Goal: Transaction & Acquisition: Purchase product/service

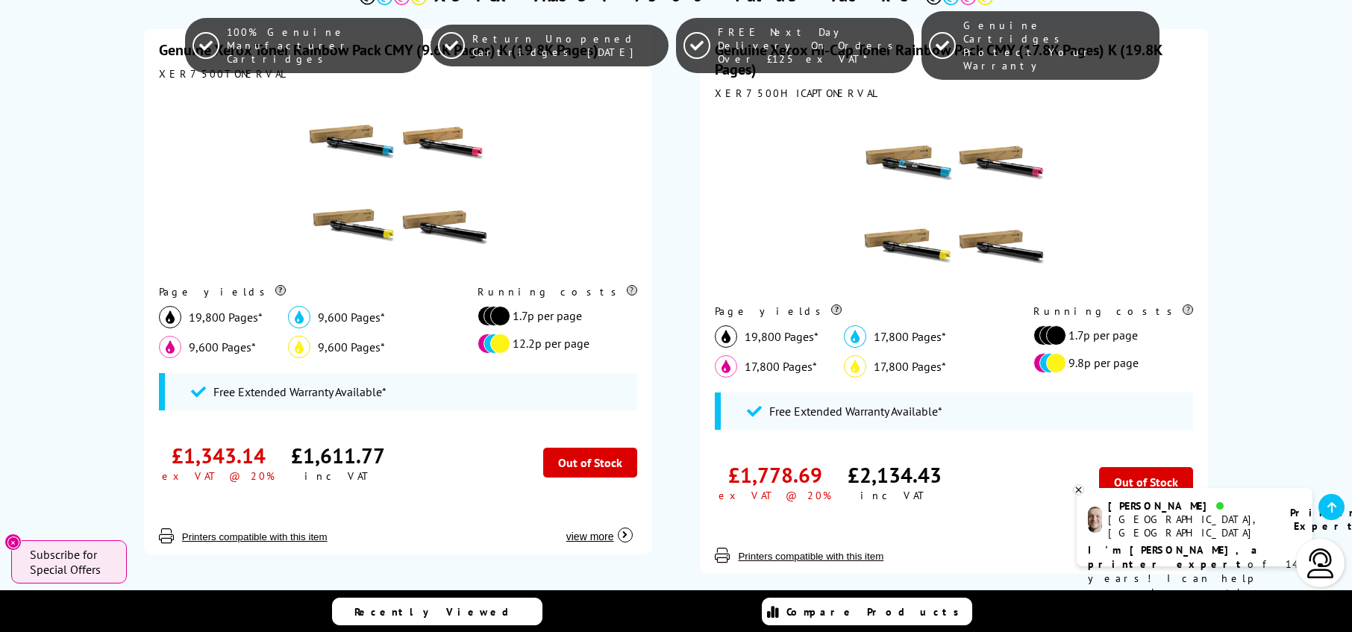
scroll to position [472, 0]
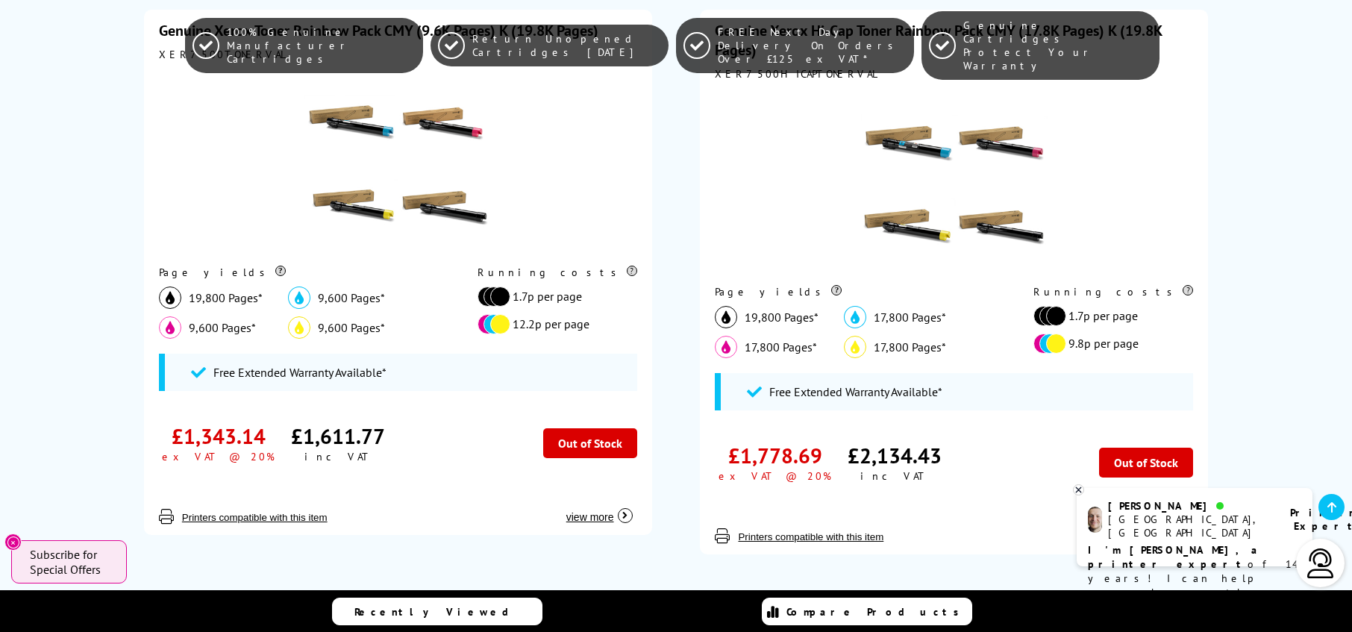
click at [1077, 490] on icon at bounding box center [1079, 489] width 10 height 11
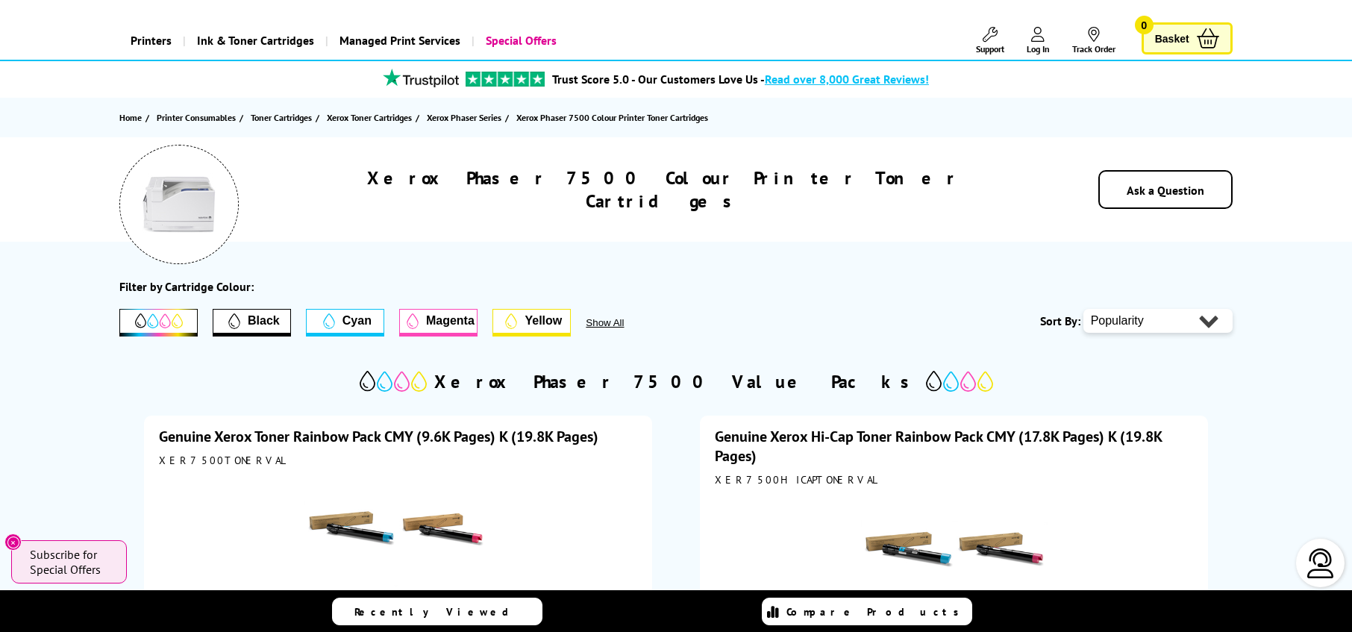
scroll to position [0, 0]
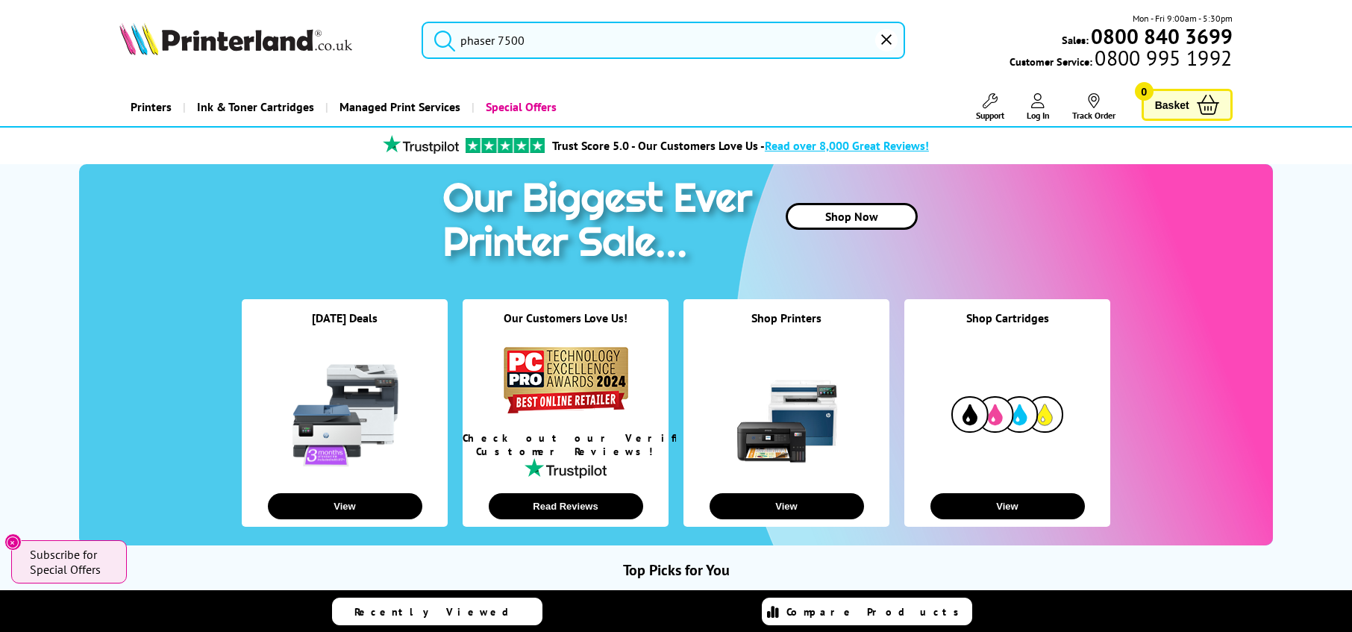
click at [13, 542] on icon "Close" at bounding box center [13, 543] width 12 height 12
type input "phaser"
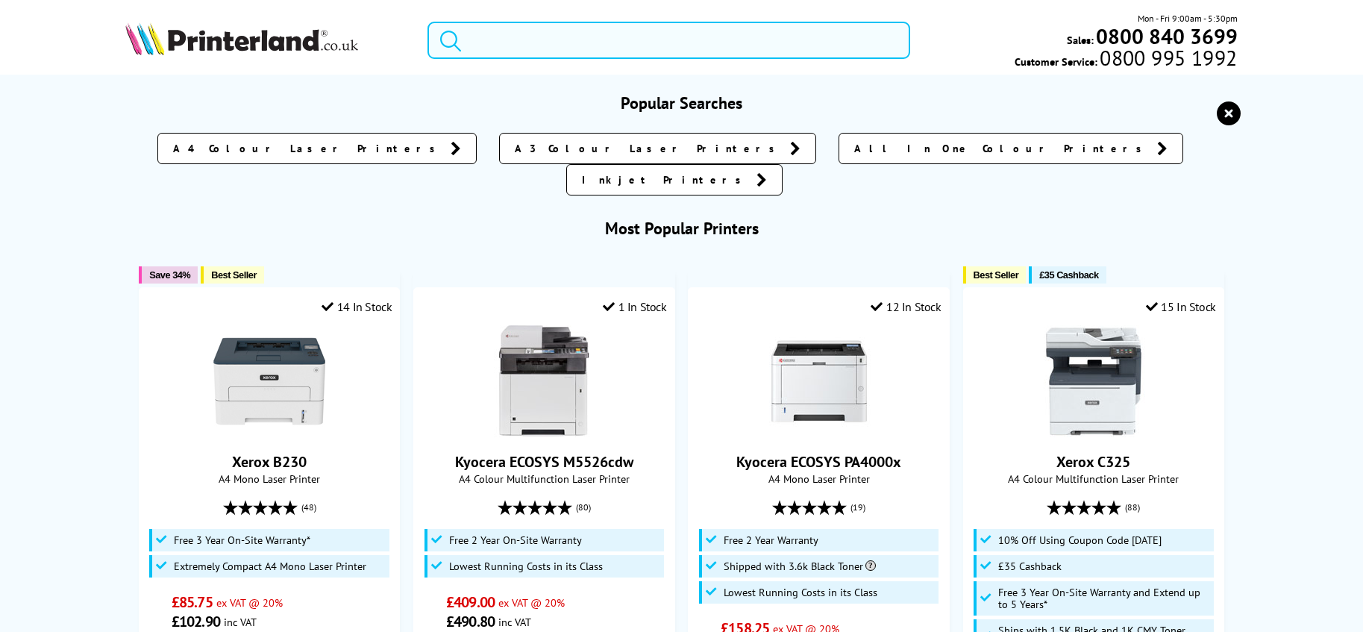
click at [585, 32] on input "search" at bounding box center [669, 40] width 483 height 37
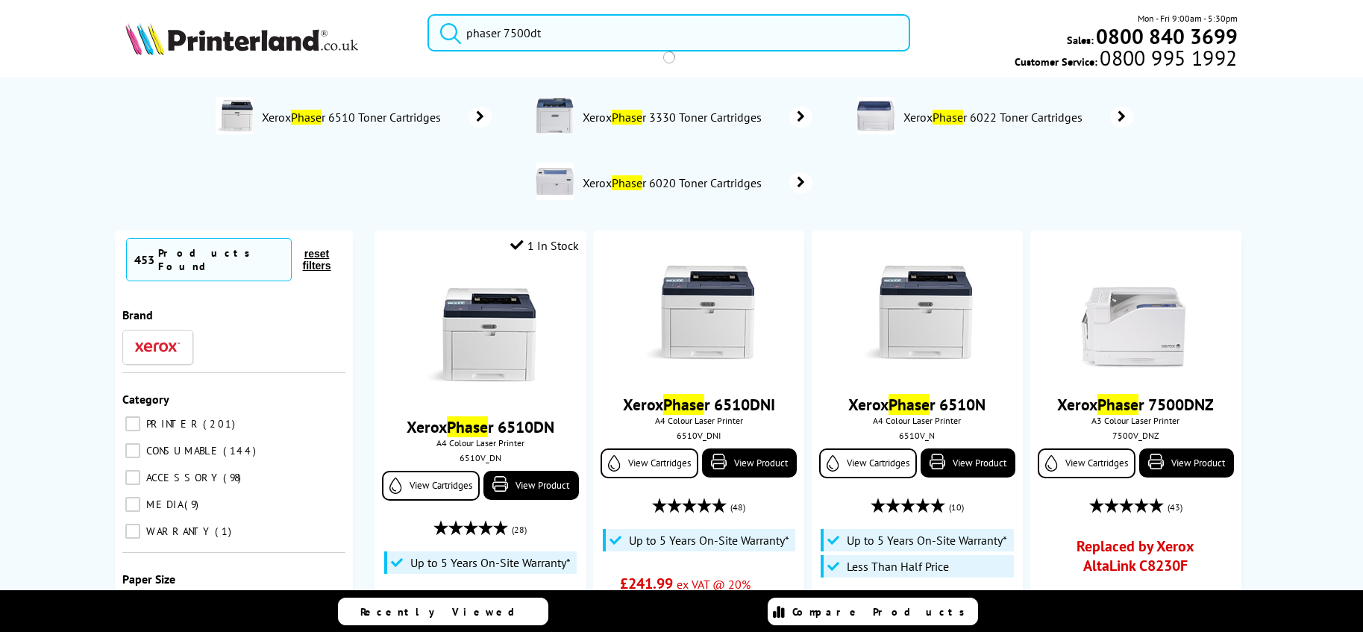
type input "phaser 7500dt"
click at [428, 14] on button "submit" at bounding box center [446, 30] width 37 height 33
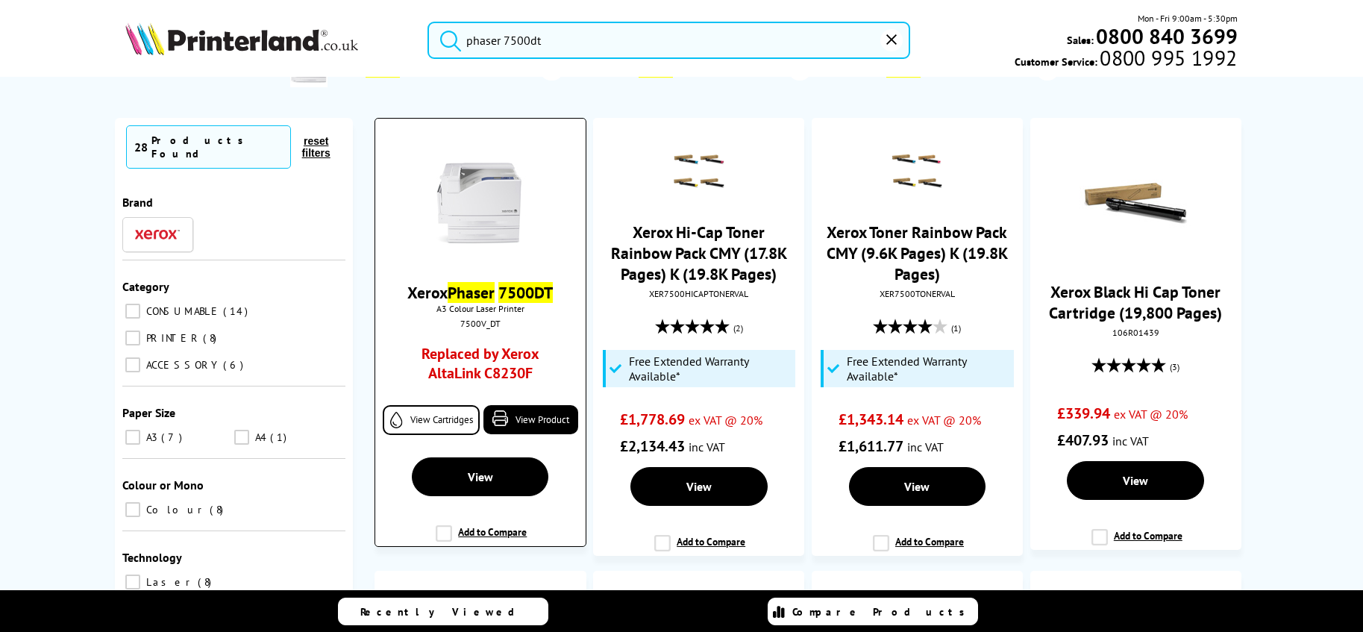
scroll to position [63, 0]
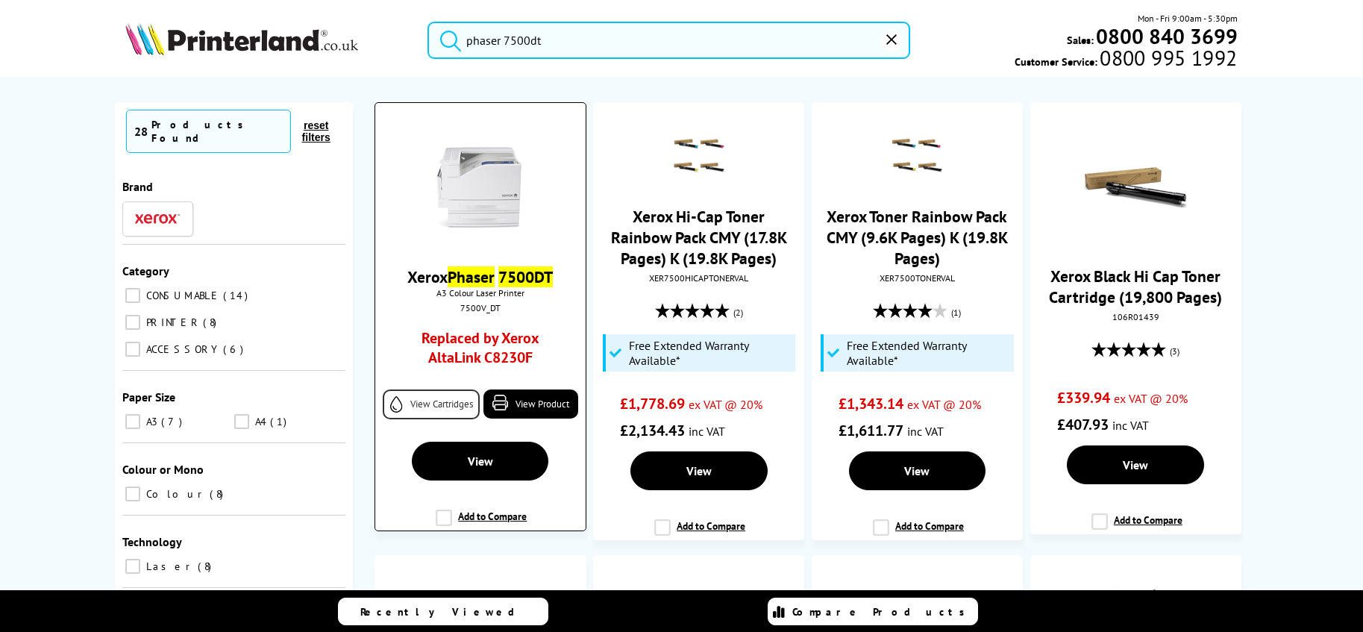
click at [445, 401] on link "View Cartridges" at bounding box center [431, 405] width 97 height 30
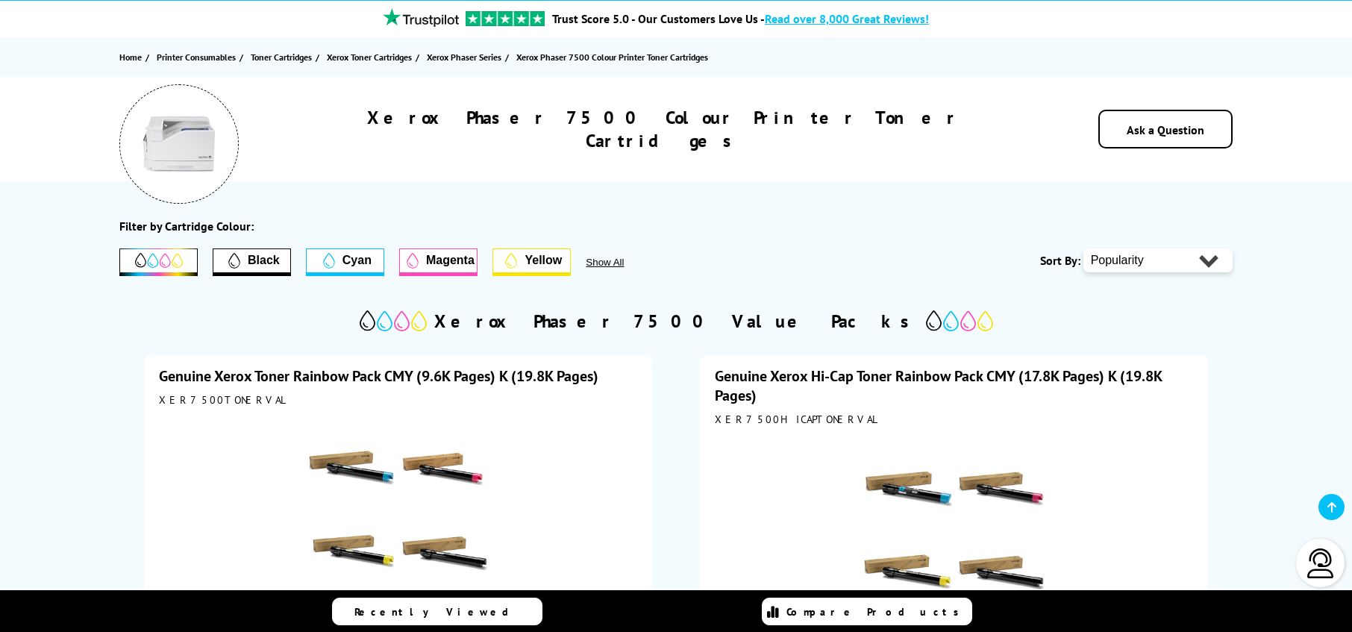
scroll to position [126, 0]
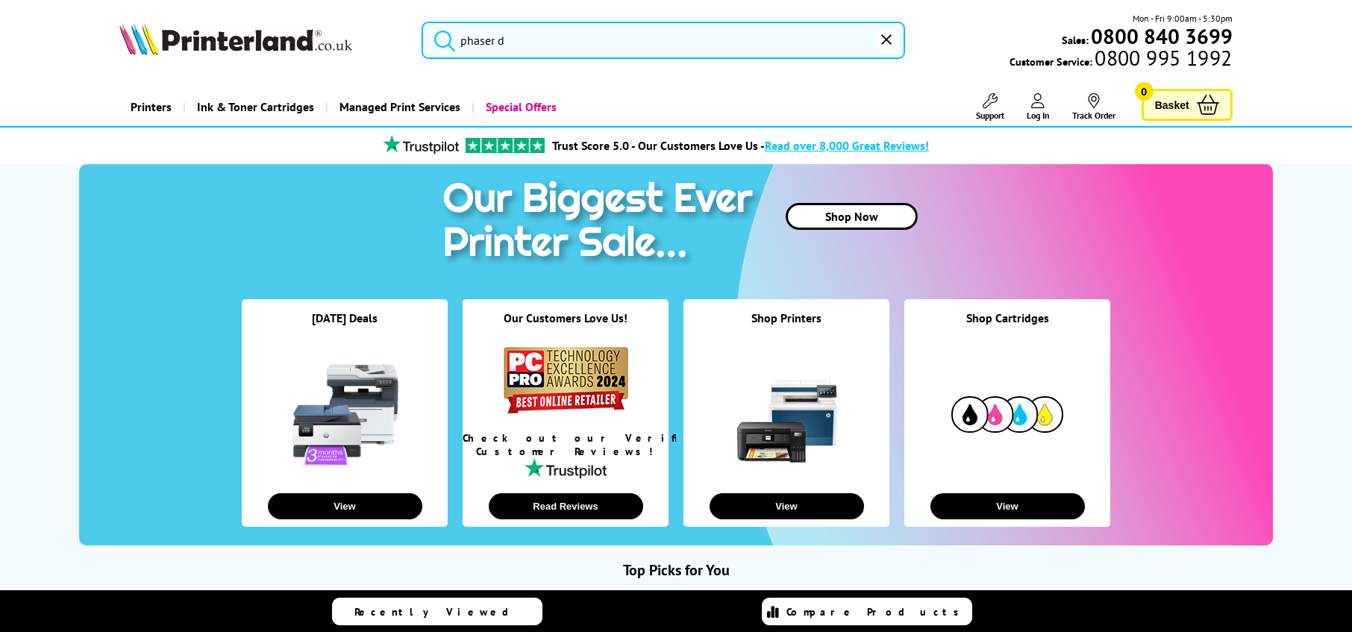
type input "phaser dt"
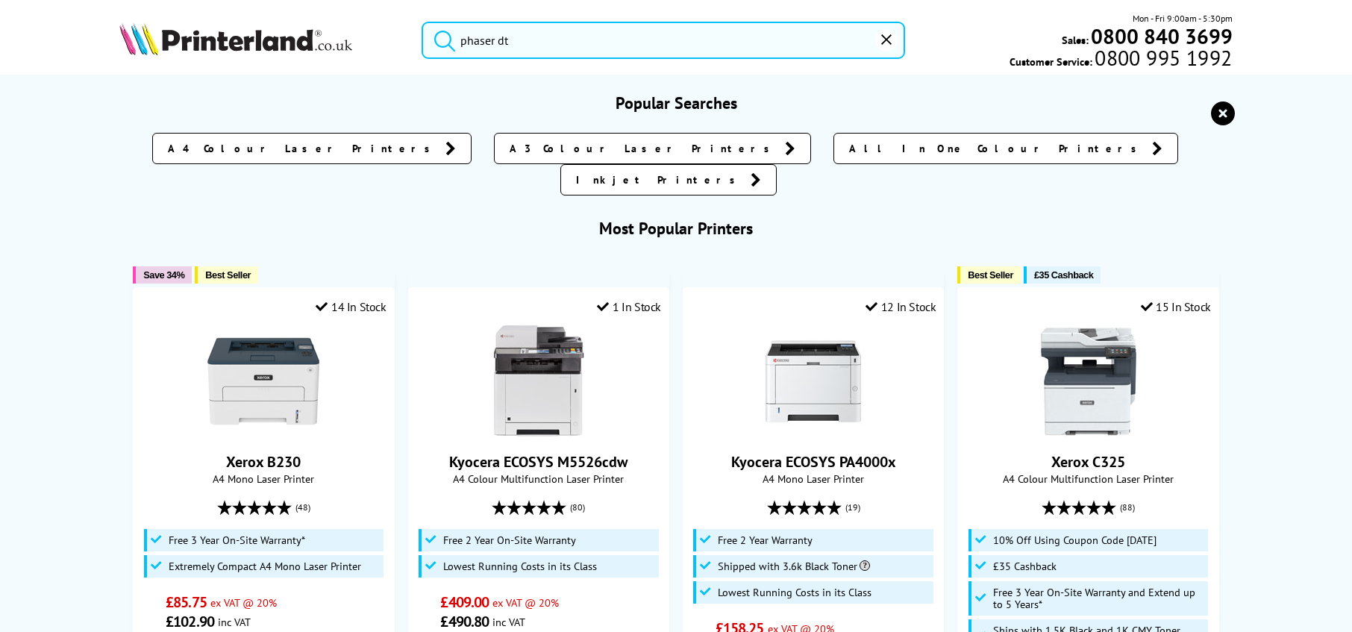
click at [533, 42] on input "phaser dt" at bounding box center [664, 40] width 484 height 37
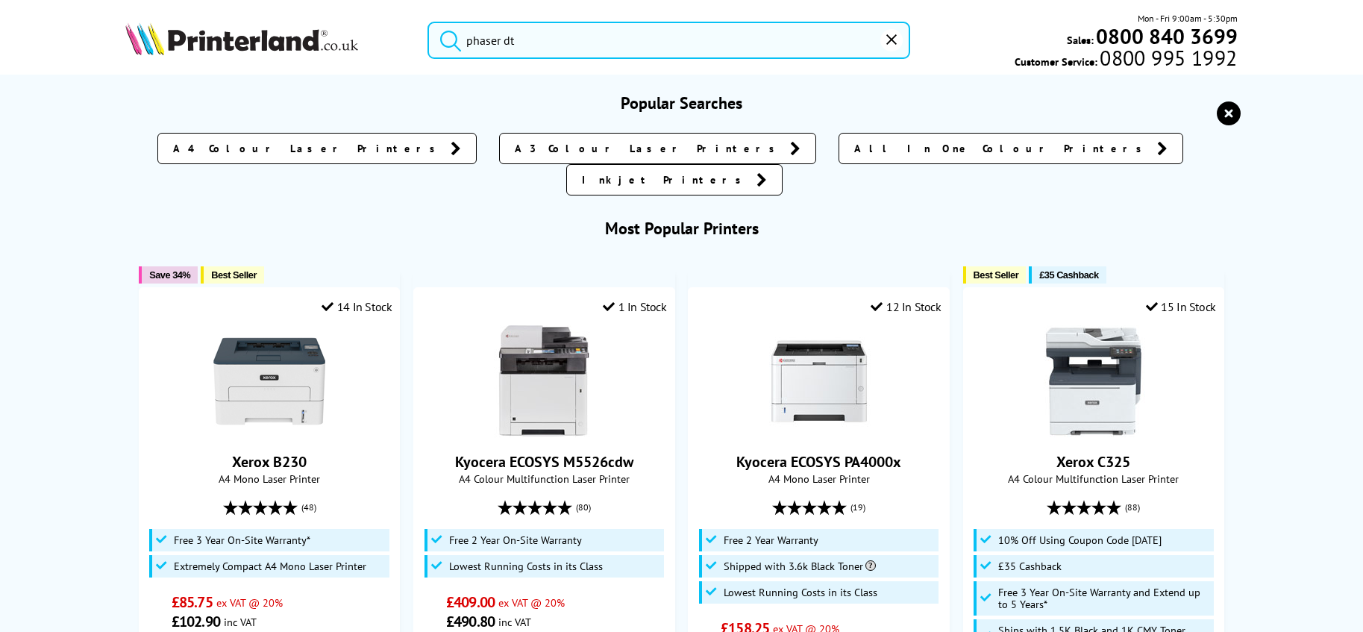
drag, startPoint x: 533, startPoint y: 42, endPoint x: 504, endPoint y: 40, distance: 28.4
click at [504, 40] on input "phaser dt" at bounding box center [669, 40] width 483 height 37
